Goal: Task Accomplishment & Management: Complete application form

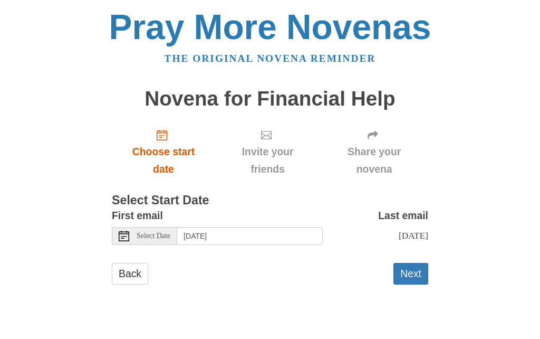
click at [172, 144] on span "Choose start date" at bounding box center [163, 160] width 82 height 35
click at [241, 231] on input "[DATE]" at bounding box center [250, 236] width 146 height 18
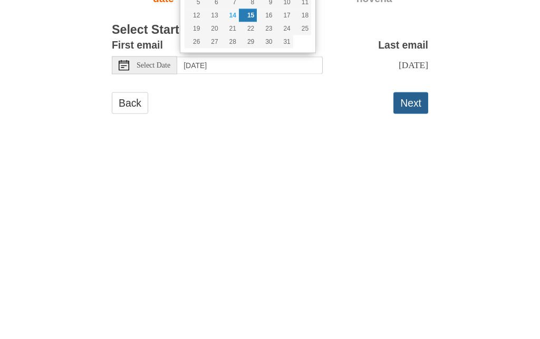
click at [420, 263] on button "Next" at bounding box center [410, 274] width 35 height 22
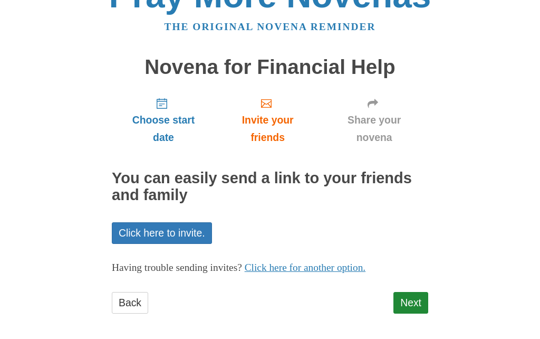
scroll to position [33, 0]
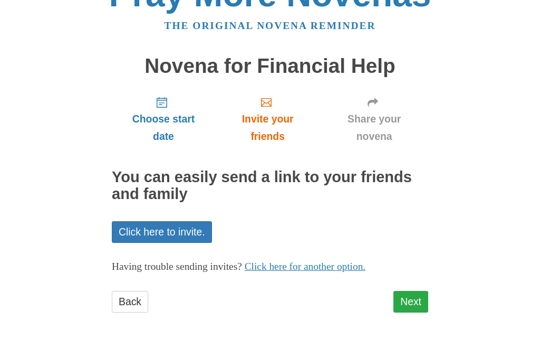
click at [412, 298] on link "Next" at bounding box center [410, 302] width 35 height 22
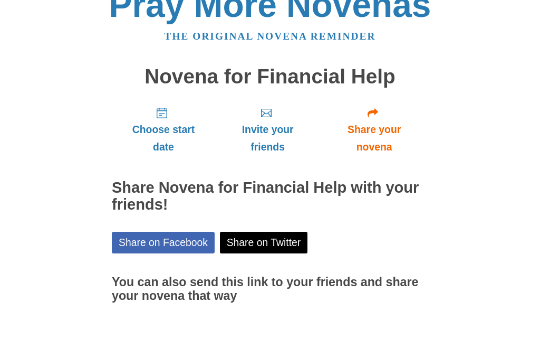
scroll to position [34, 0]
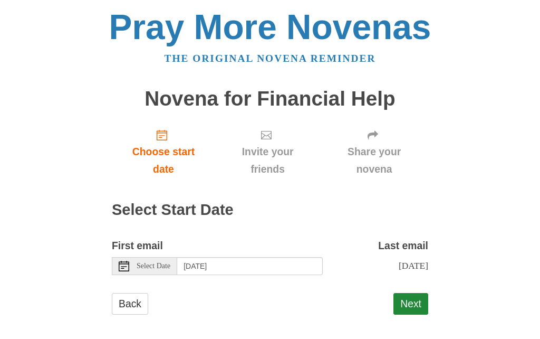
scroll to position [3, 0]
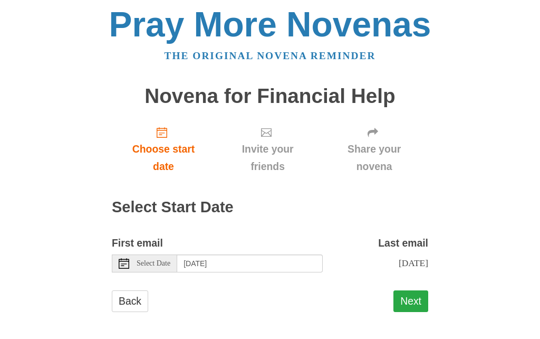
click at [416, 296] on button "Next" at bounding box center [410, 301] width 35 height 22
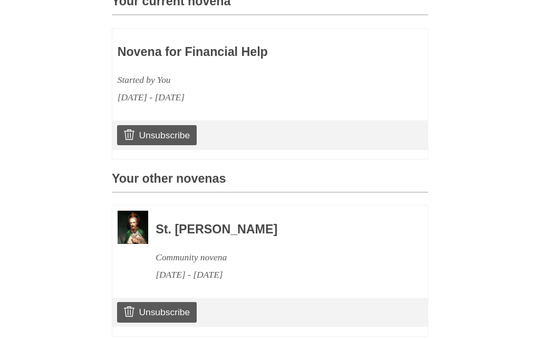
scroll to position [306, 0]
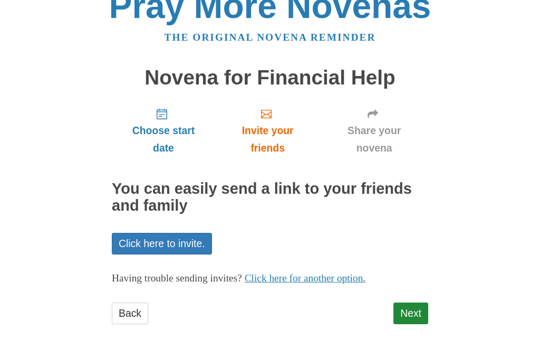
scroll to position [33, 0]
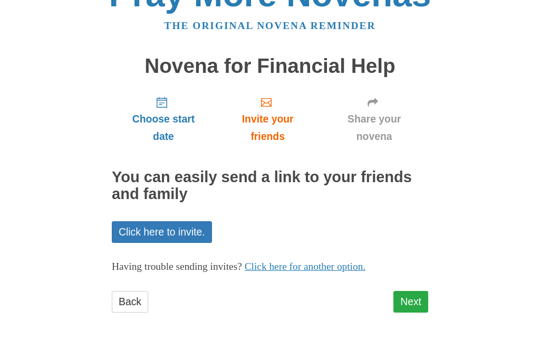
click at [413, 298] on link "Next" at bounding box center [410, 302] width 35 height 22
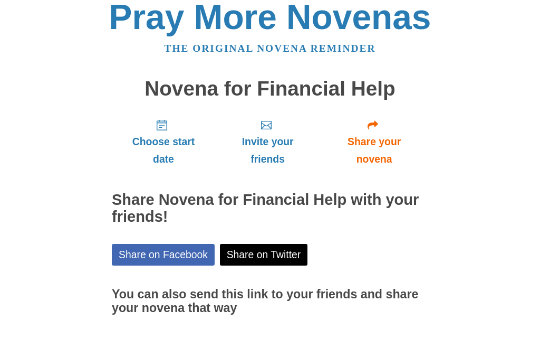
scroll to position [34, 0]
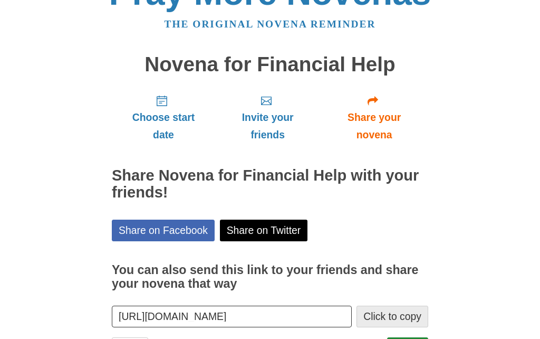
click at [386, 313] on button "Click to copy" at bounding box center [392, 316] width 72 height 22
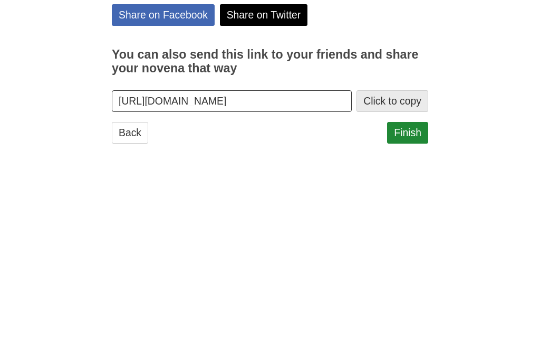
click at [389, 259] on button "Click to copy" at bounding box center [392, 270] width 72 height 22
click at [416, 291] on link "Finish" at bounding box center [407, 302] width 41 height 22
